Goal: Information Seeking & Learning: Learn about a topic

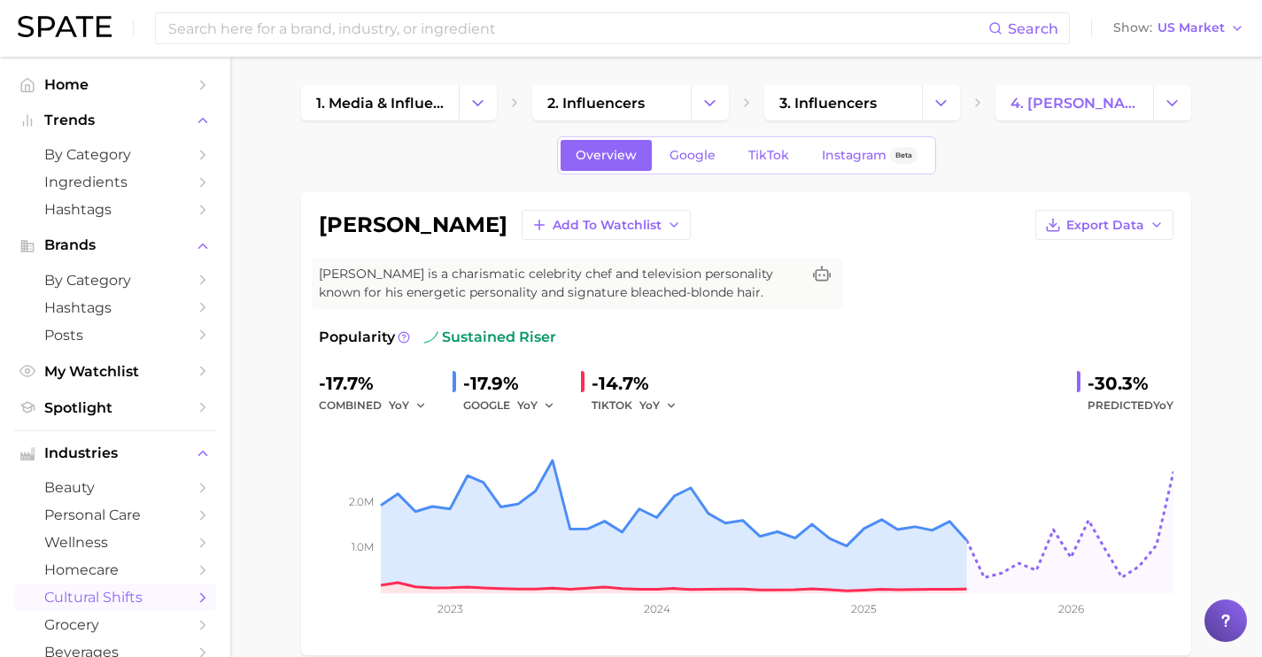
scroll to position [159, 0]
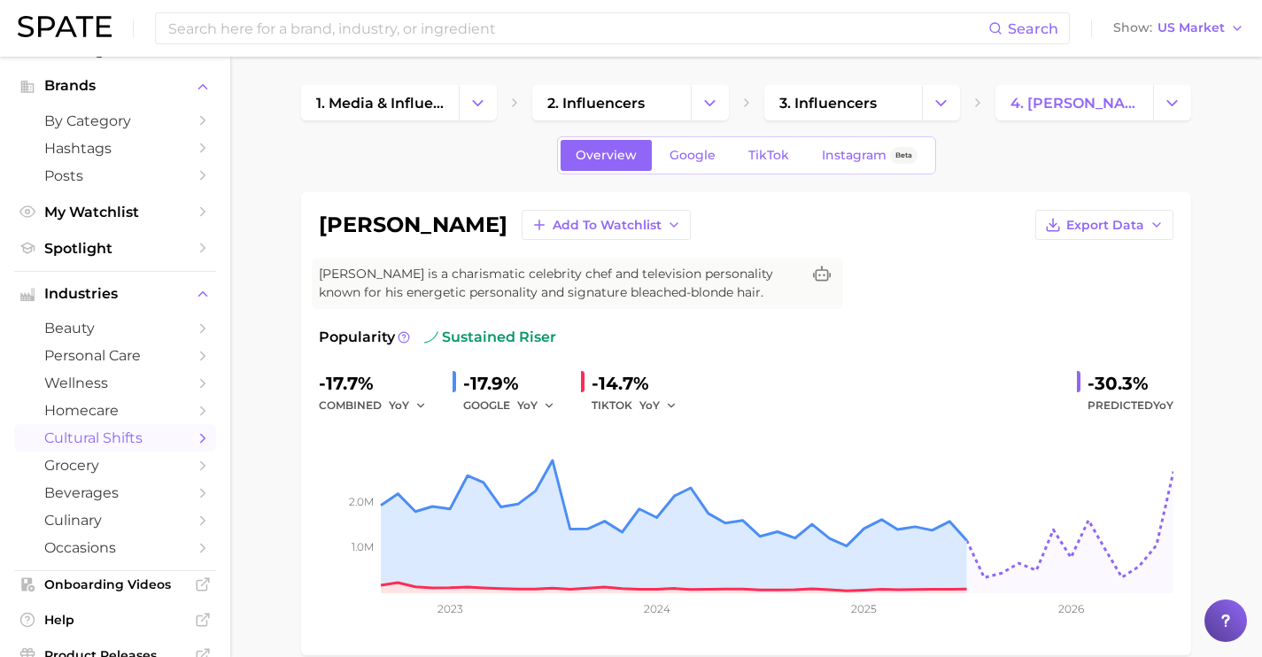
click at [160, 446] on span "cultural shifts" at bounding box center [115, 437] width 142 height 17
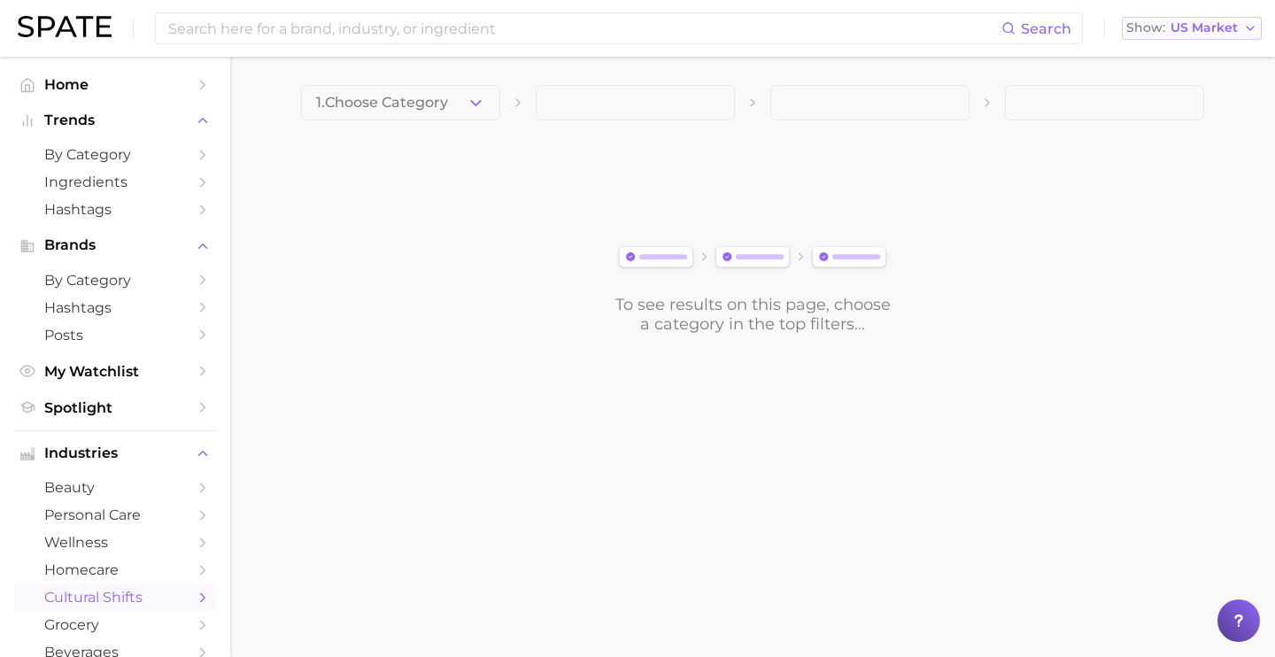
click at [1183, 39] on button "Show US Market" at bounding box center [1192, 28] width 140 height 23
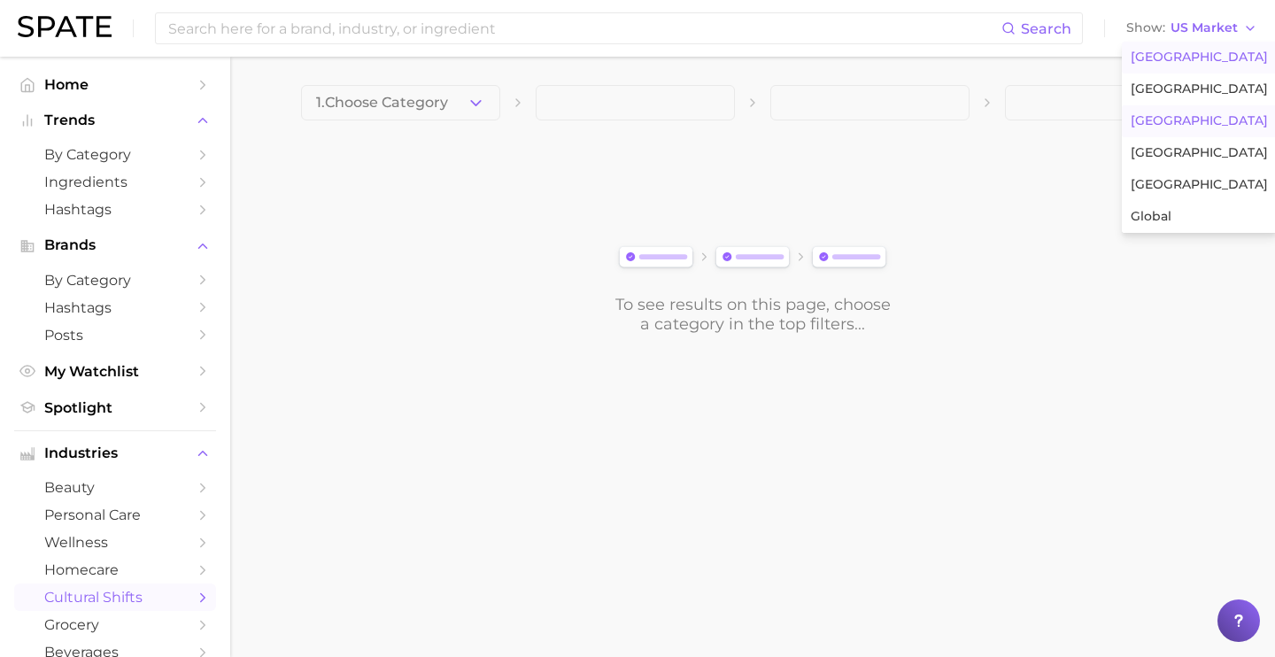
click at [1182, 118] on button "[GEOGRAPHIC_DATA]" at bounding box center [1199, 121] width 155 height 32
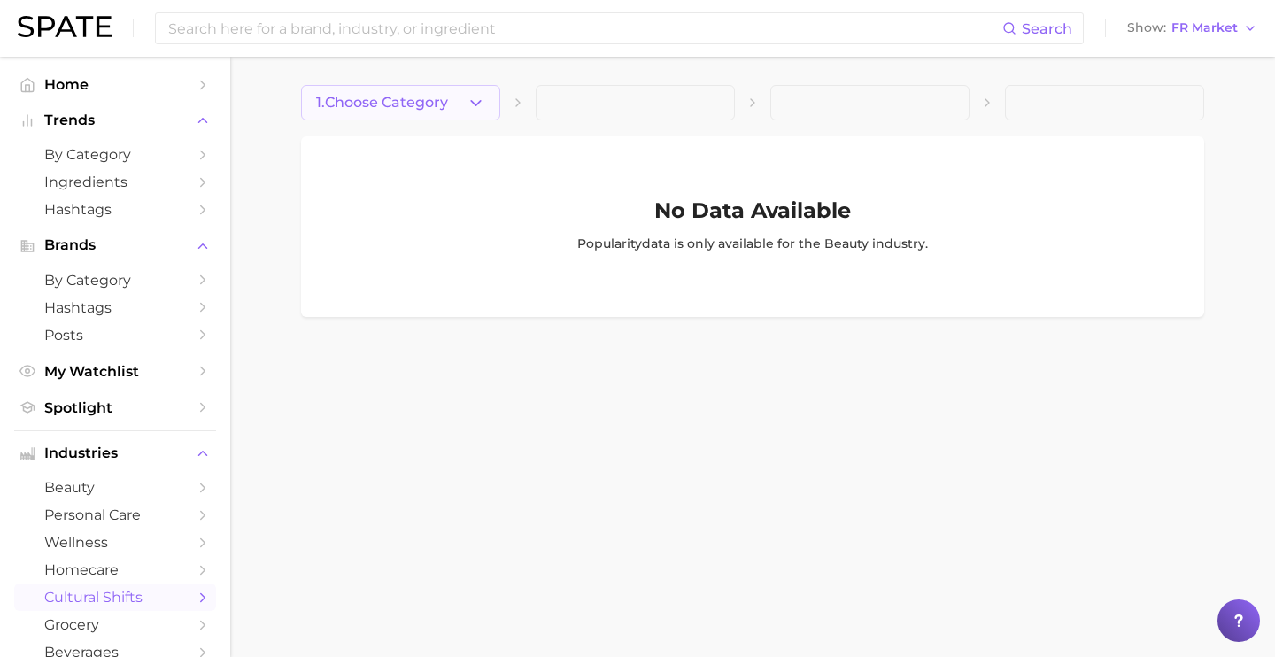
click at [438, 95] on span "1. Choose Category" at bounding box center [382, 103] width 132 height 16
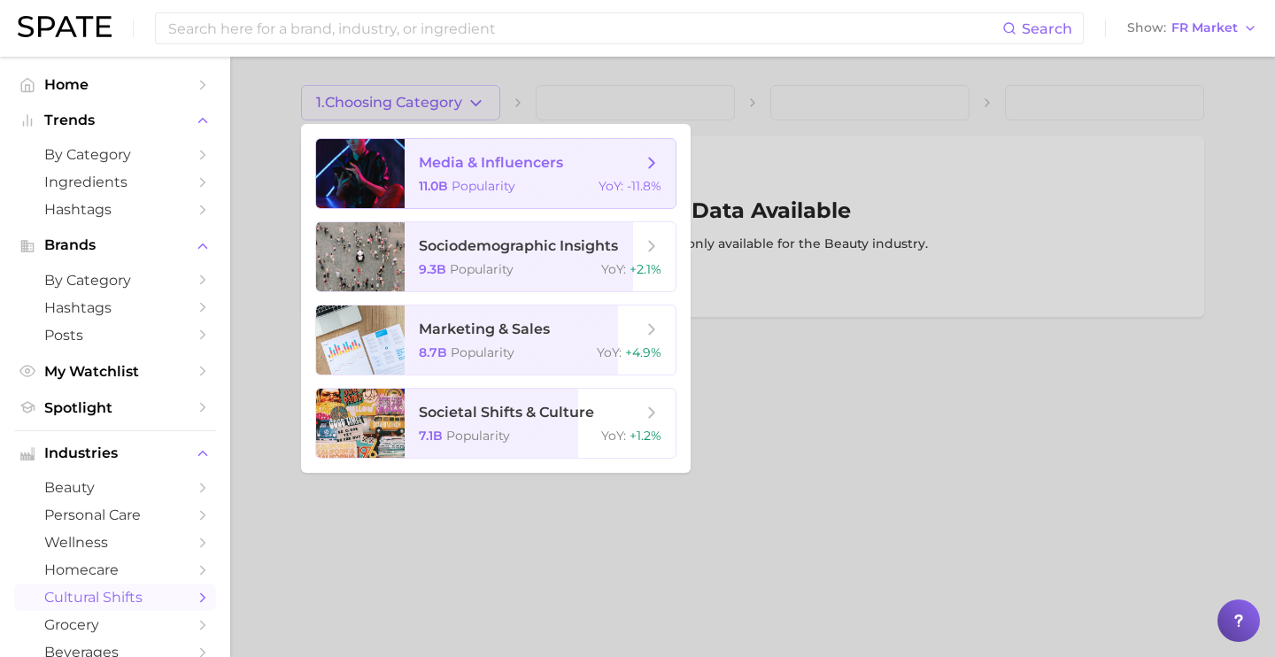
click at [445, 152] on span "media & influencers 11.0b Popularity YoY : -11.8%" at bounding box center [540, 173] width 271 height 69
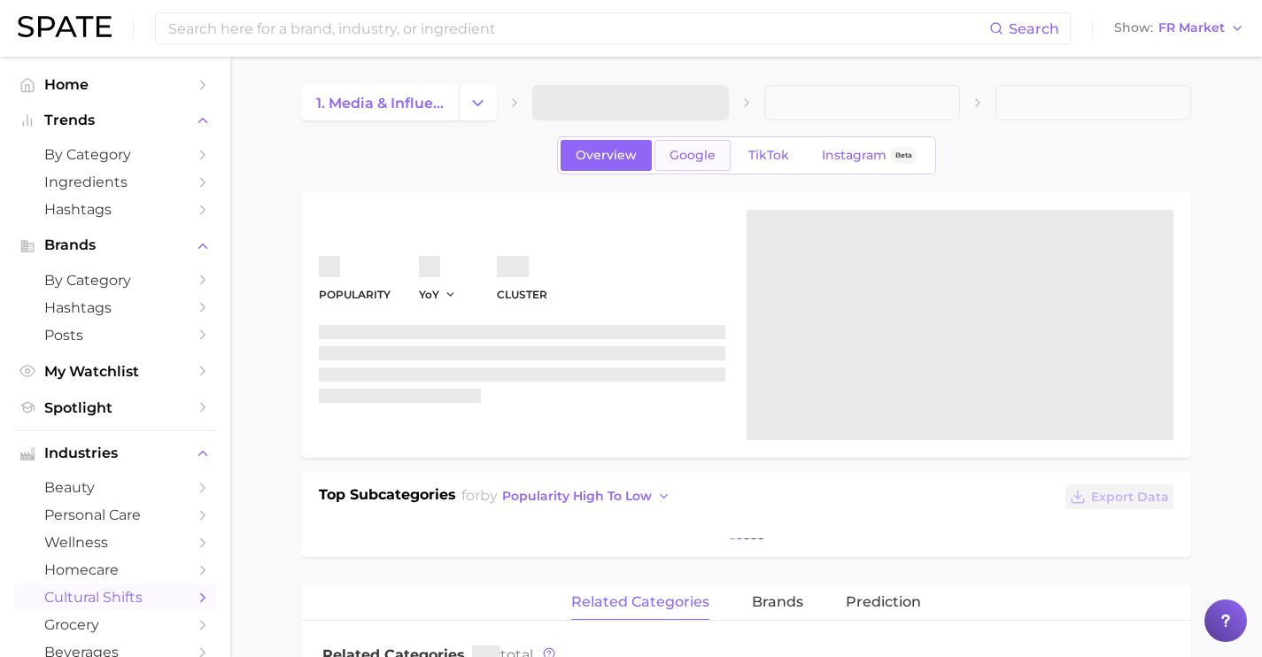
click at [690, 153] on span "Google" at bounding box center [692, 155] width 46 height 15
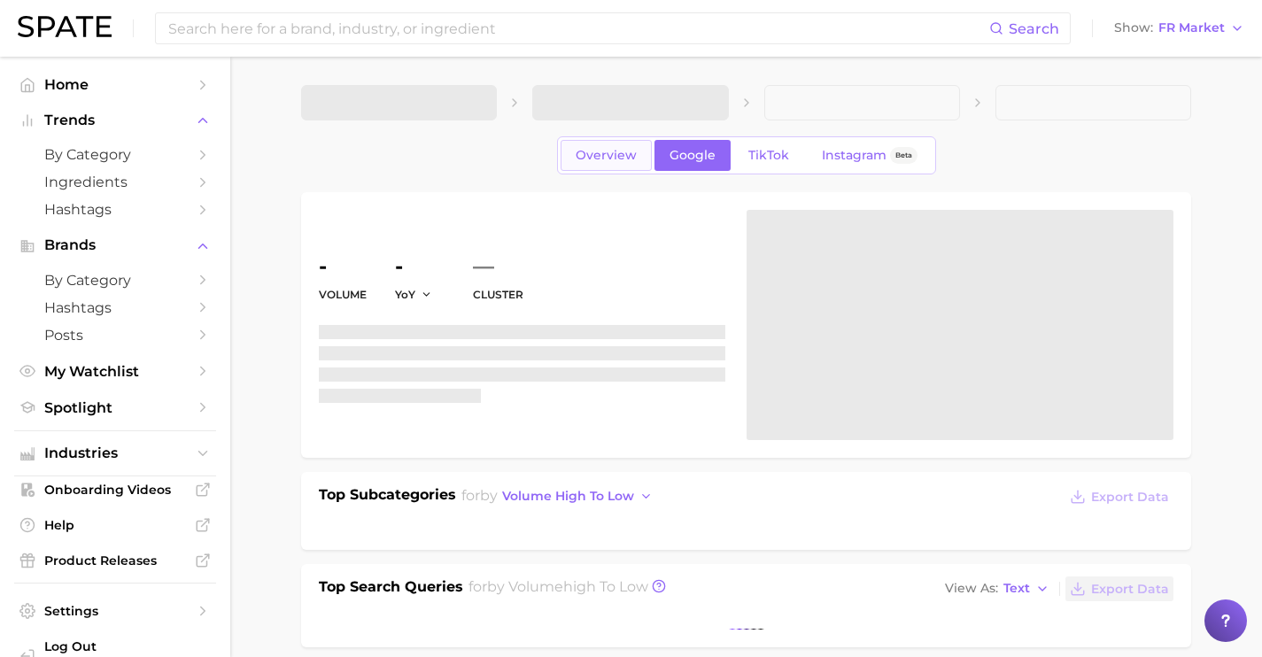
click at [608, 167] on link "Overview" at bounding box center [605, 155] width 91 height 31
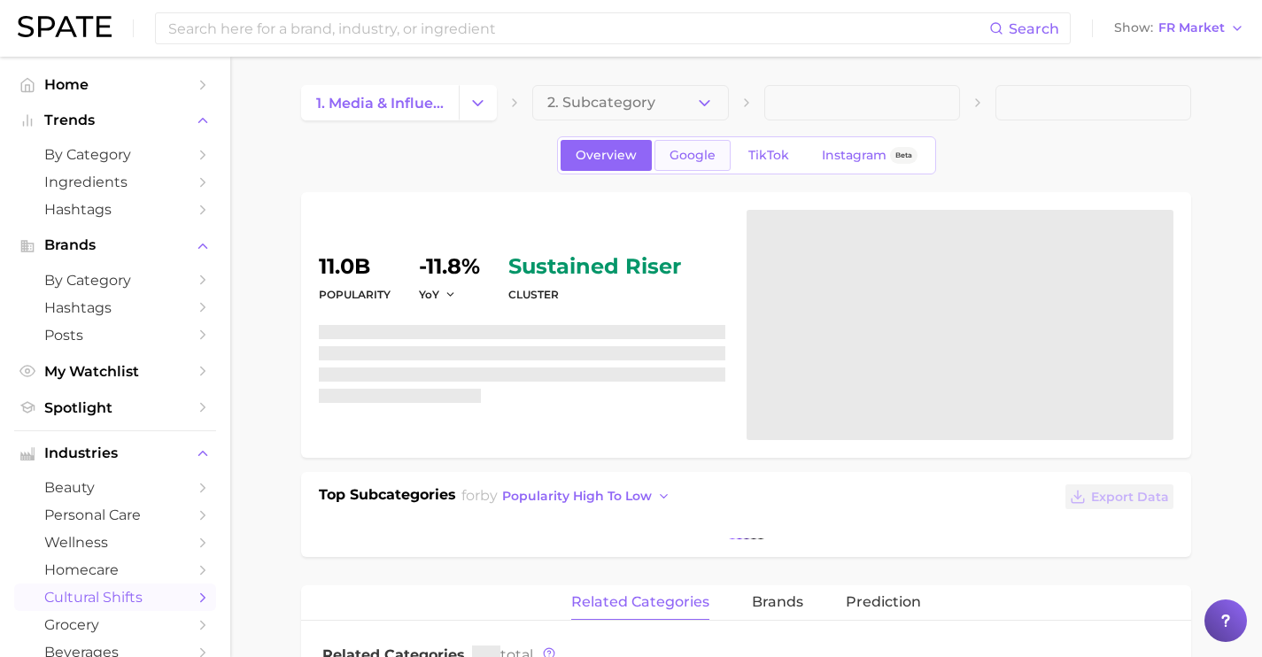
click at [672, 156] on span "Google" at bounding box center [692, 155] width 46 height 15
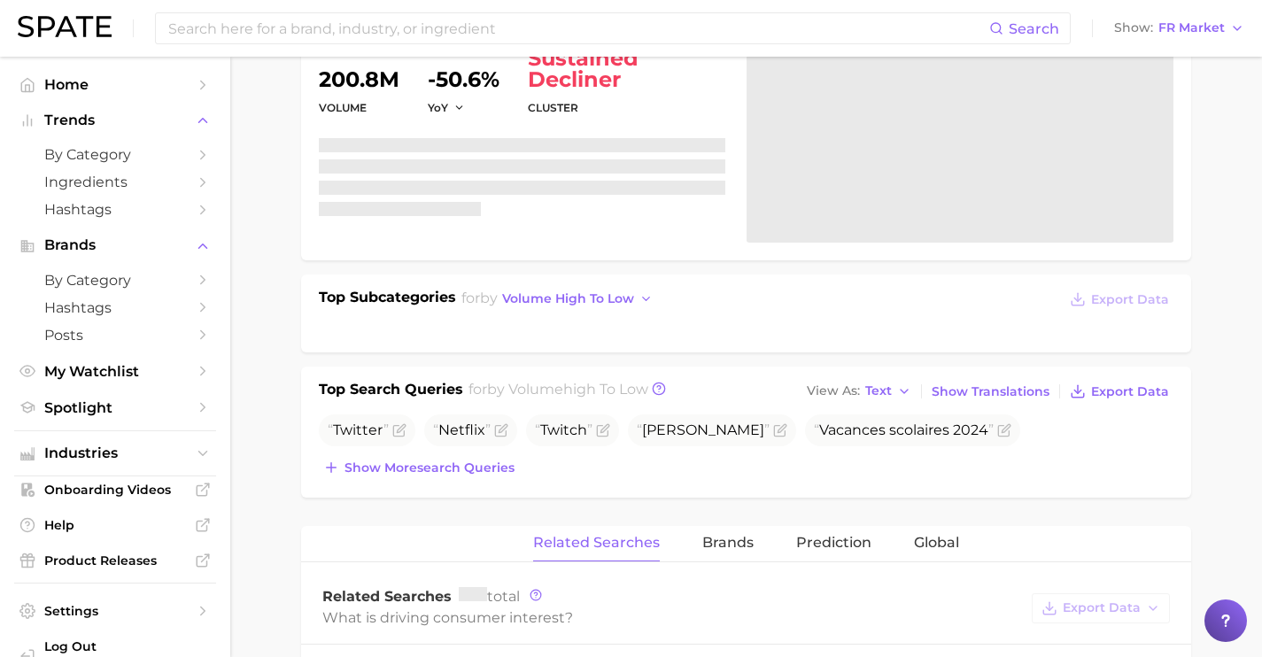
scroll to position [221, 0]
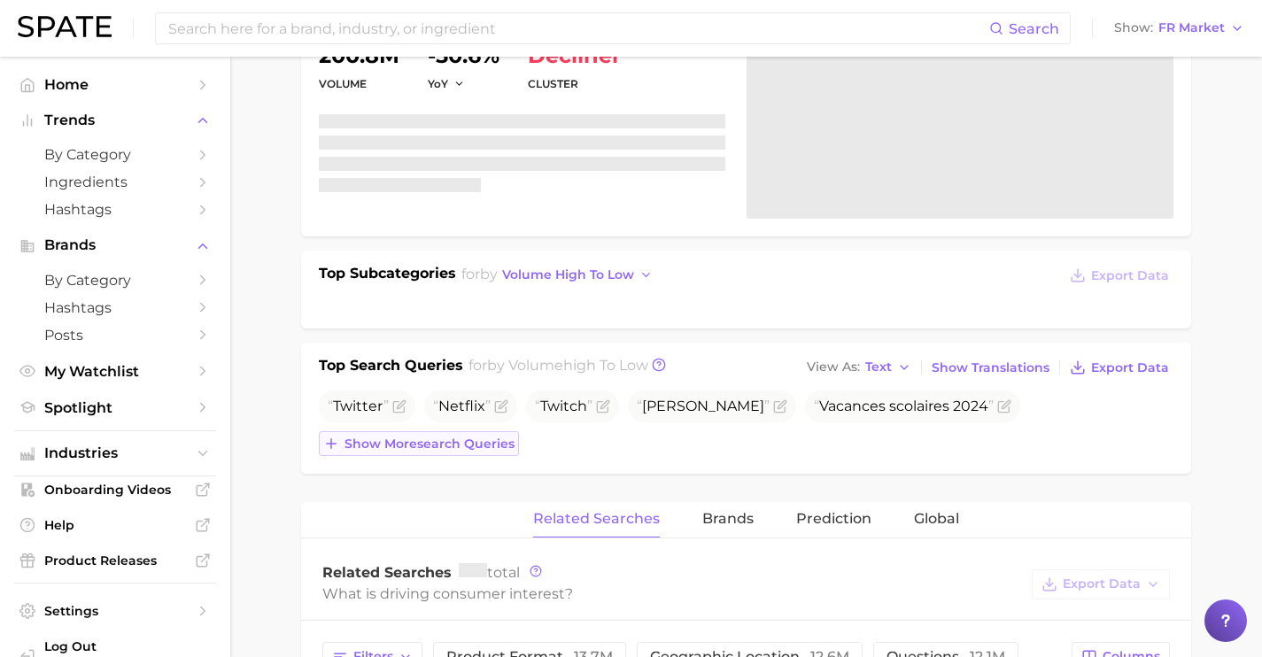
click at [467, 450] on span "Show more search queries" at bounding box center [429, 443] width 170 height 15
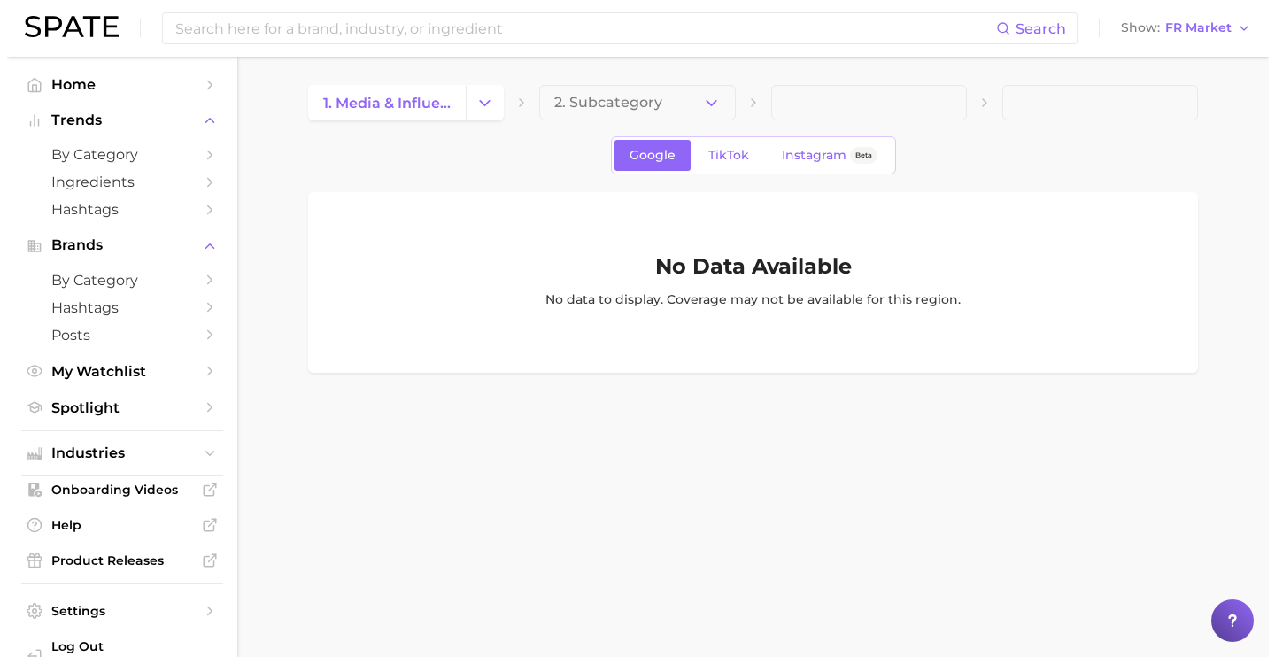
scroll to position [0, 0]
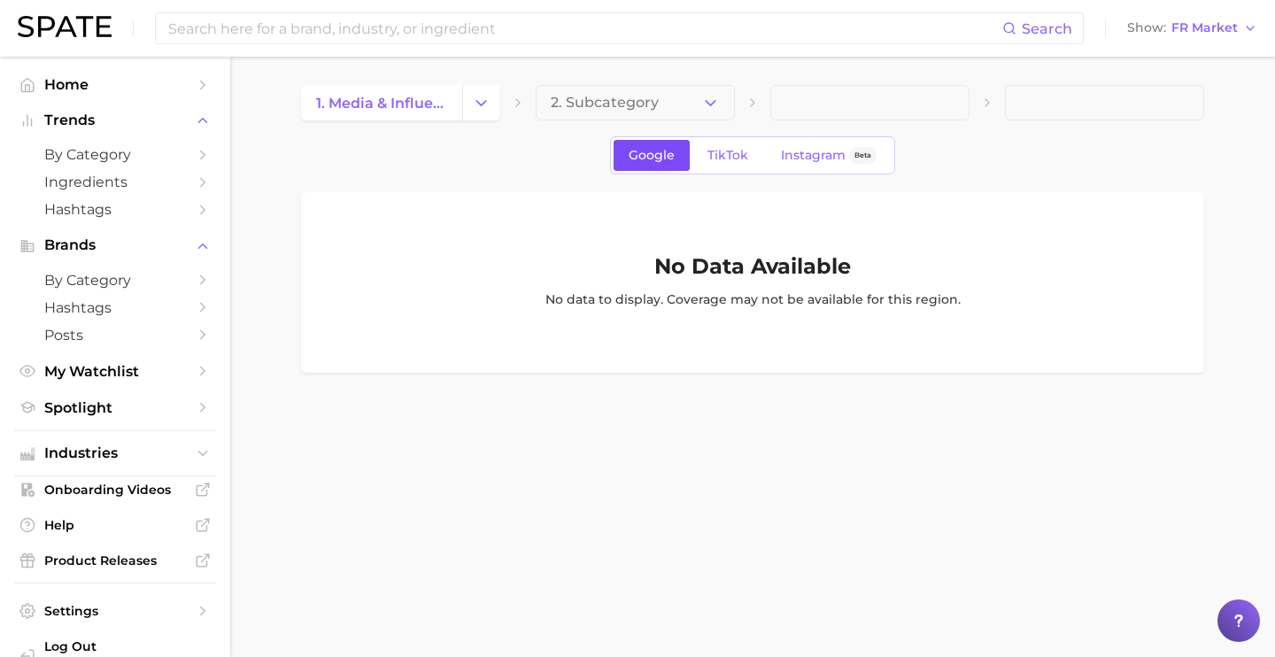
click at [675, 168] on link "Google" at bounding box center [652, 155] width 76 height 31
click at [691, 296] on p "No data to display. Coverage may not be available for this region." at bounding box center [752, 299] width 415 height 19
click at [686, 308] on p "No data to display. Coverage may not be available for this region." at bounding box center [752, 299] width 415 height 19
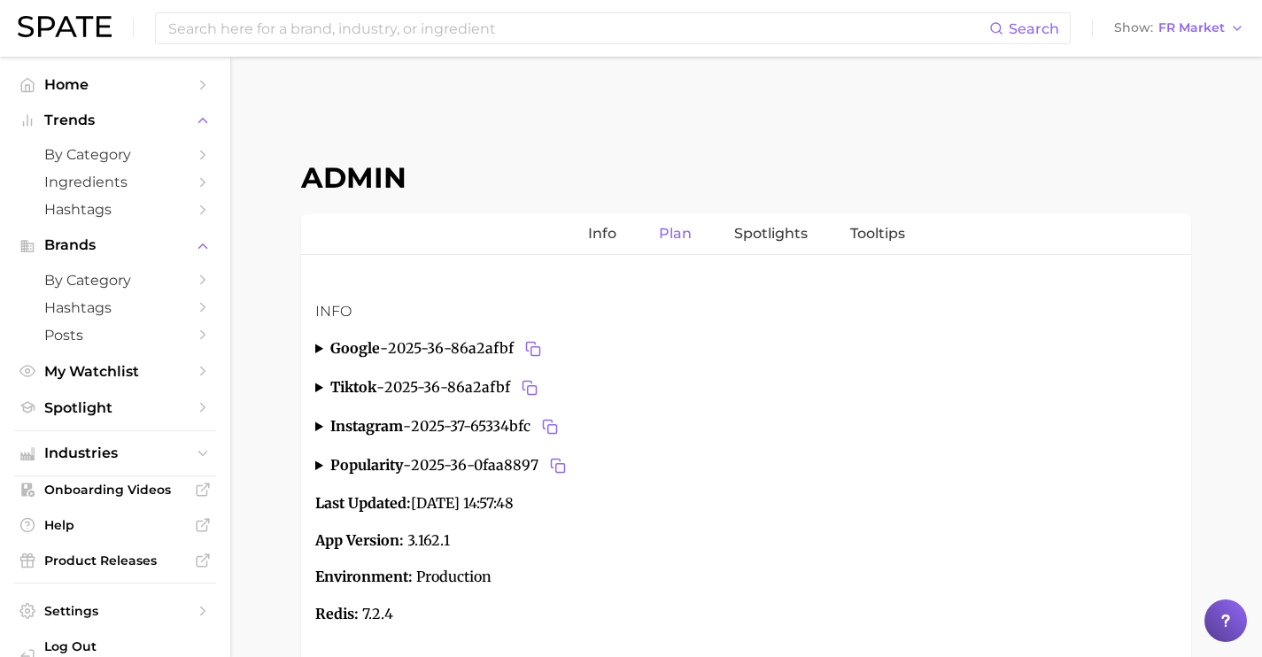
click at [678, 233] on link "Plan" at bounding box center [675, 234] width 33 height 40
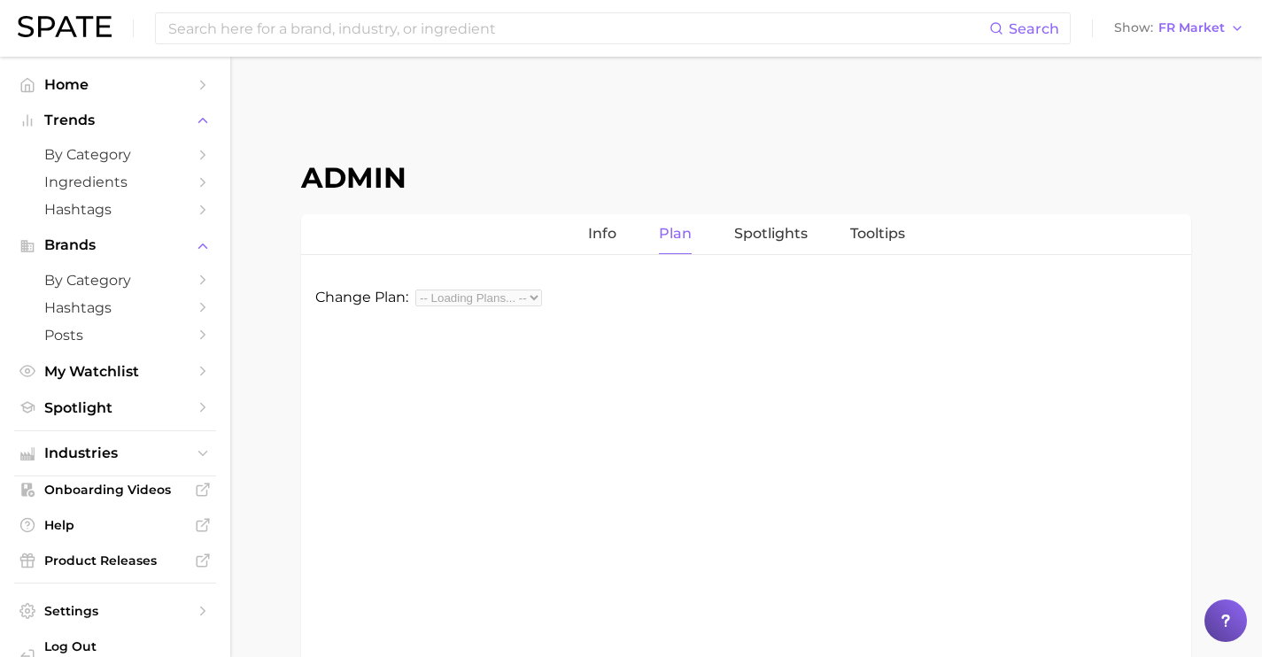
select select "beauty||food"
click at [473, 299] on select "beauty,food beauty food" at bounding box center [455, 298] width 81 height 17
click at [136, 451] on span "Industries" at bounding box center [115, 453] width 142 height 16
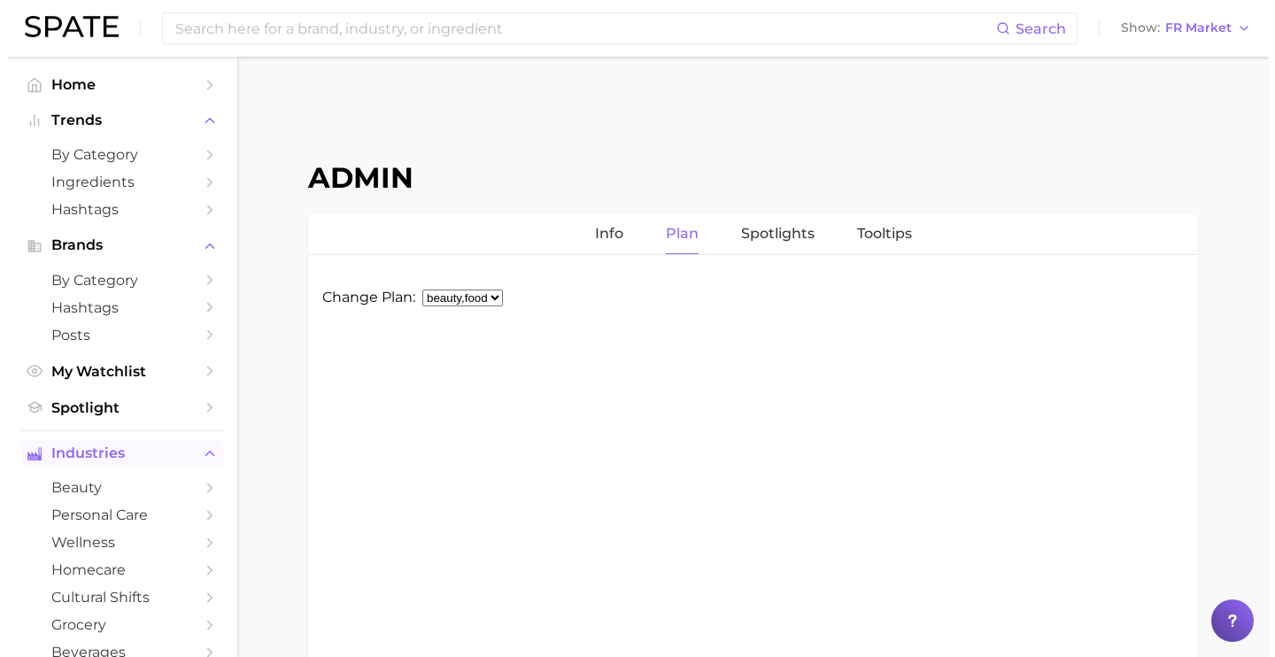
scroll to position [286, 0]
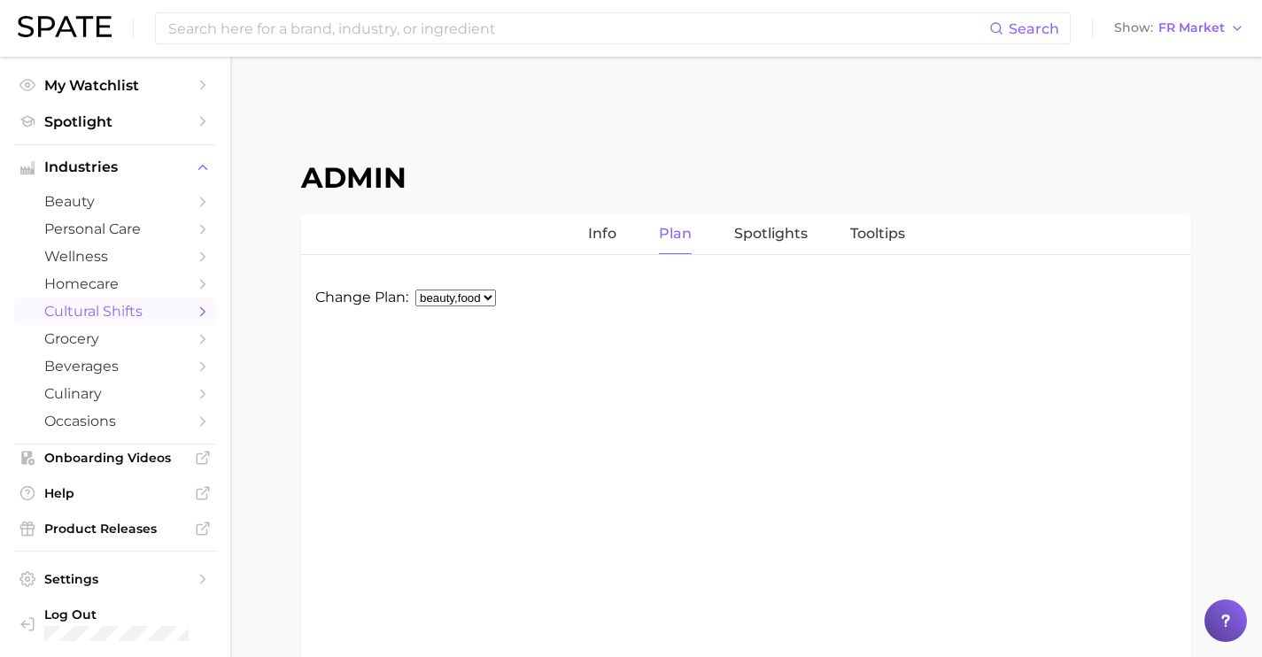
click at [148, 305] on link "cultural shifts" at bounding box center [115, 310] width 202 height 27
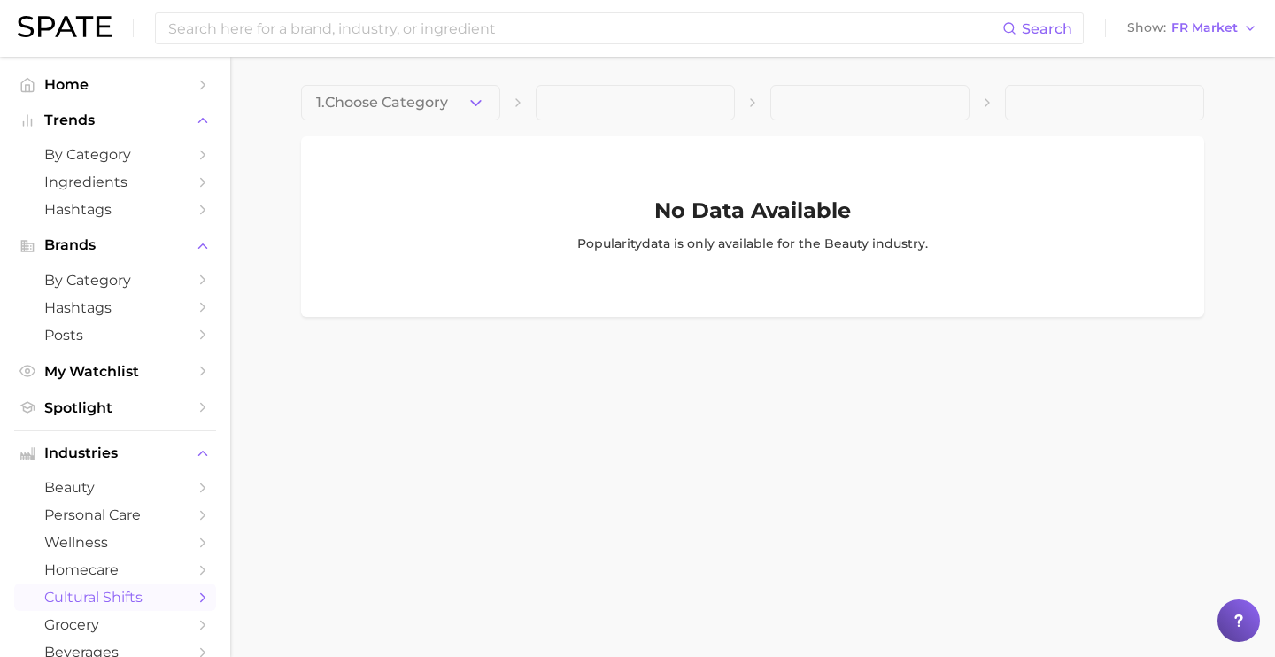
click at [458, 112] on button "1. Choose Category" at bounding box center [400, 102] width 199 height 35
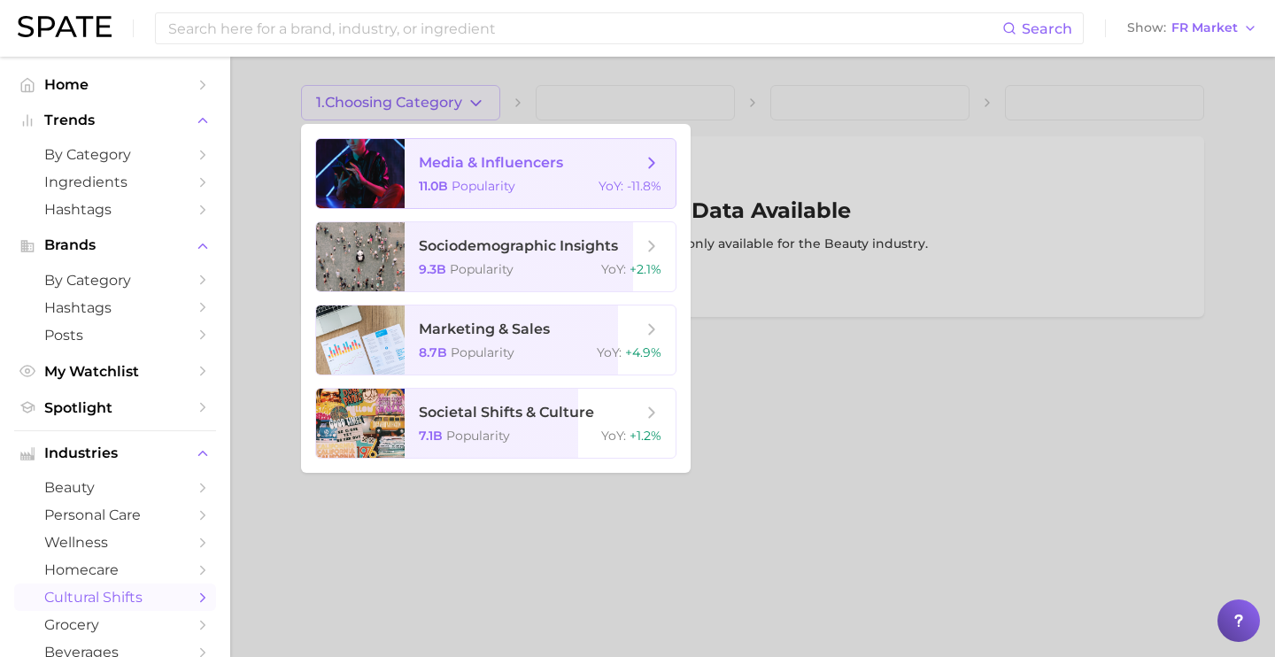
click at [515, 191] on span "Popularity" at bounding box center [484, 186] width 64 height 16
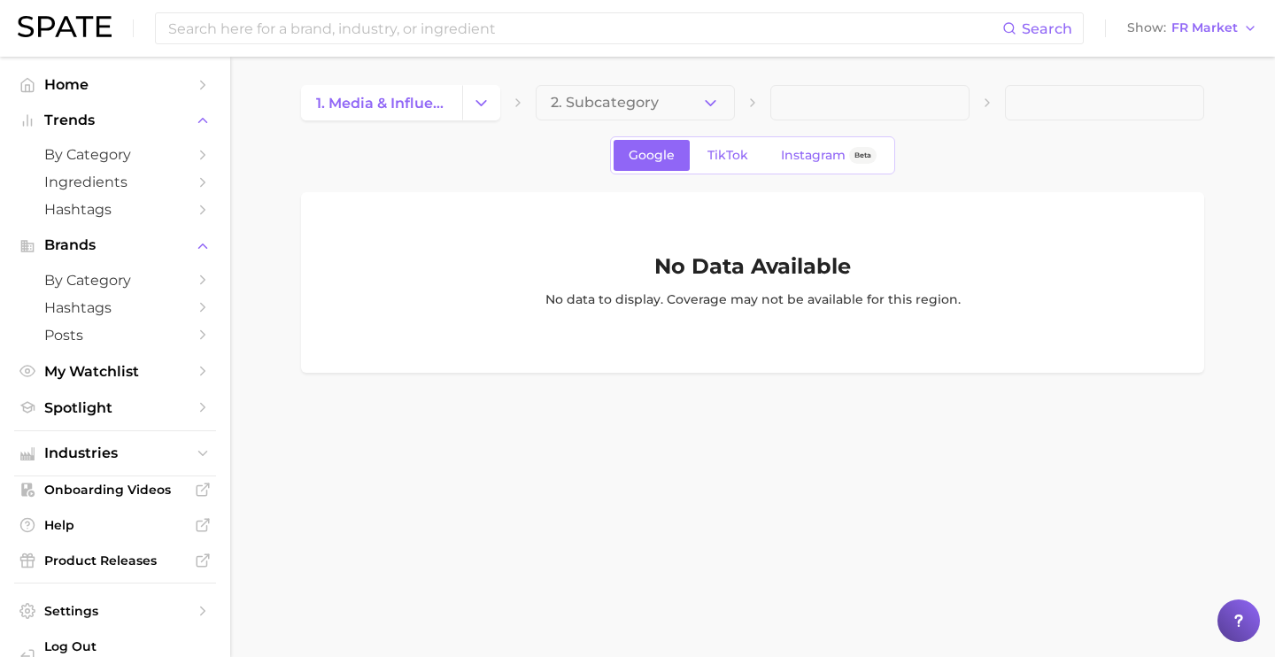
click at [1006, 246] on div "No Data Available No data to display. Coverage may not be available for this re…" at bounding box center [752, 282] width 903 height 181
